Goal: Navigation & Orientation: Understand site structure

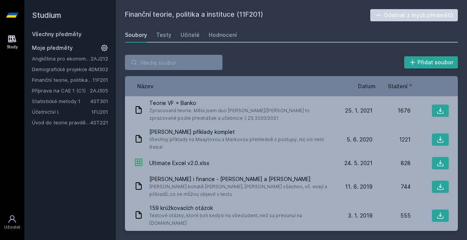
scroll to position [16, 0]
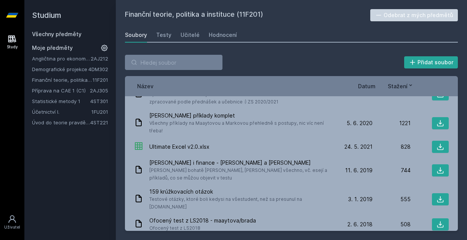
click at [84, 122] on link "Úvod do teorie pravděpodobnosti a matematické statistiky" at bounding box center [61, 123] width 58 height 8
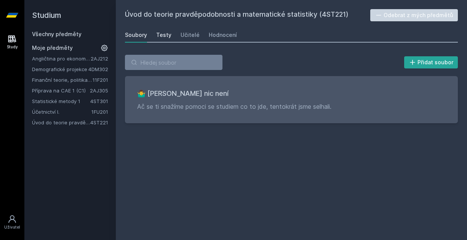
click at [167, 33] on div "Testy" at bounding box center [163, 35] width 15 height 8
click at [191, 37] on div "Učitelé" at bounding box center [189, 35] width 19 height 8
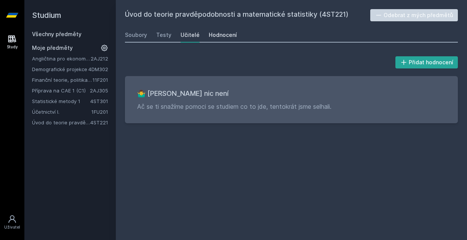
click at [217, 35] on div "Hodnocení" at bounding box center [223, 35] width 28 height 8
